Goal: Information Seeking & Learning: Learn about a topic

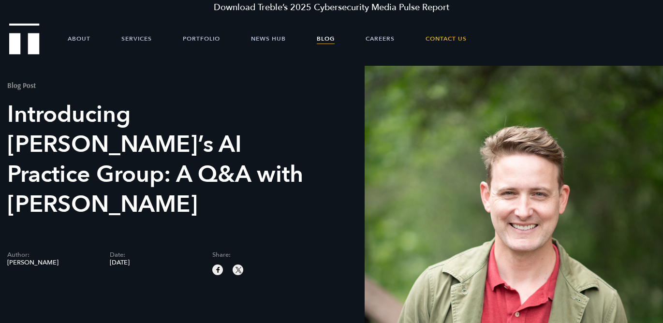
click at [326, 40] on link "Blog" at bounding box center [326, 38] width 18 height 29
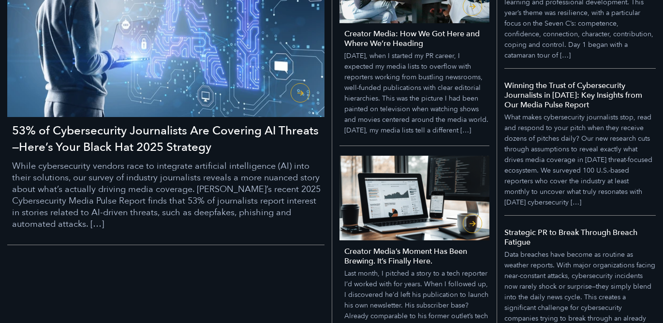
scroll to position [257, 0]
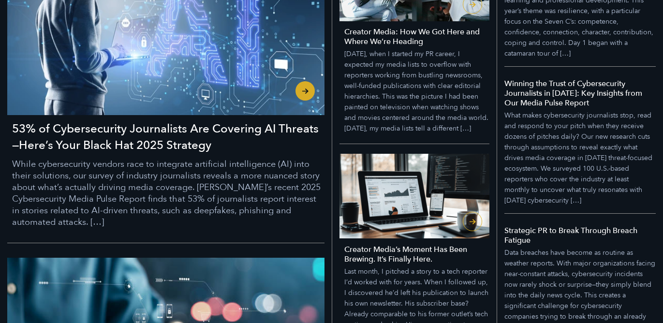
click at [217, 135] on h3 "53% of Cybersecurity Journalists Are Covering AI Threats—Here’s Your Black Hat …" at bounding box center [168, 137] width 312 height 33
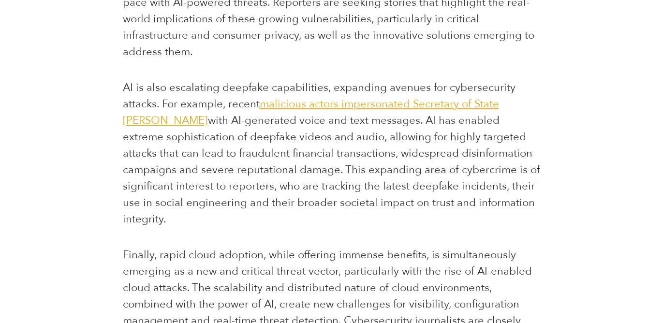
scroll to position [1241, 0]
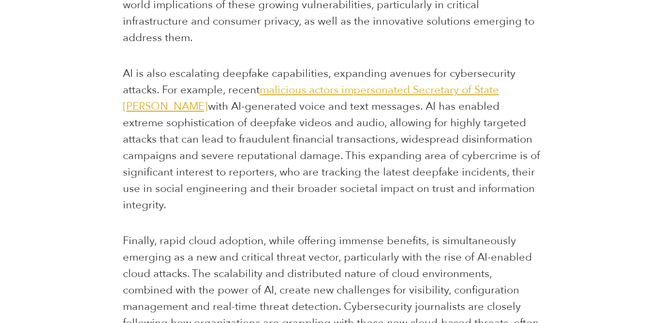
click at [317, 174] on span "with AI-generated voice and text messages. AI has enabled extreme sophisticatio…" at bounding box center [331, 155] width 417 height 113
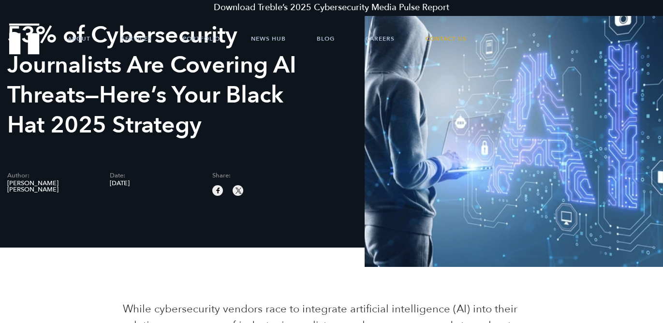
scroll to position [23, 0]
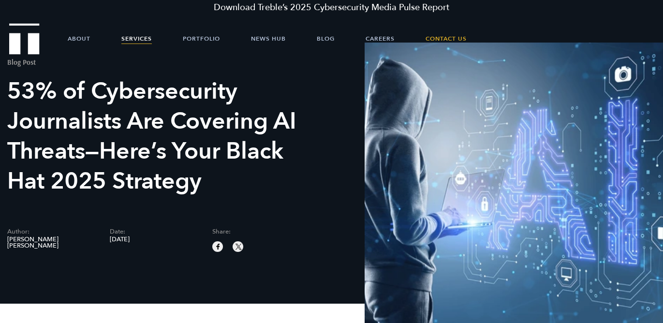
click at [129, 42] on link "Services" at bounding box center [136, 38] width 30 height 29
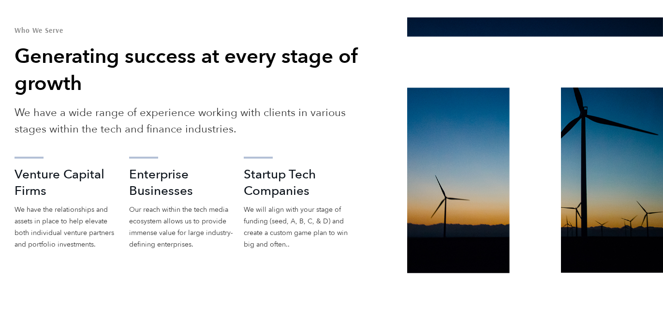
scroll to position [1499, 0]
